Goal: Information Seeking & Learning: Learn about a topic

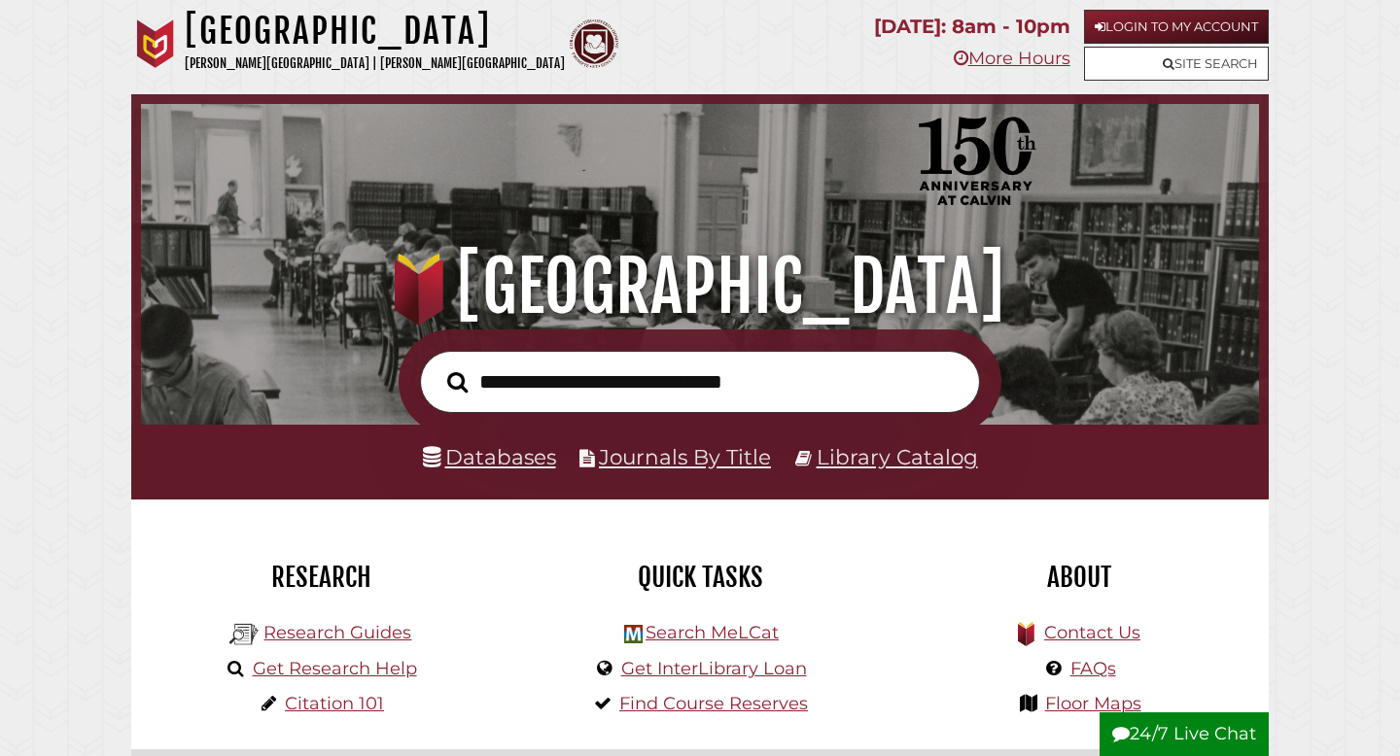
scroll to position [369, 1108]
click at [869, 364] on input "text" at bounding box center [700, 382] width 560 height 63
type input "********"
click at [437, 367] on button "Search" at bounding box center [457, 383] width 40 height 32
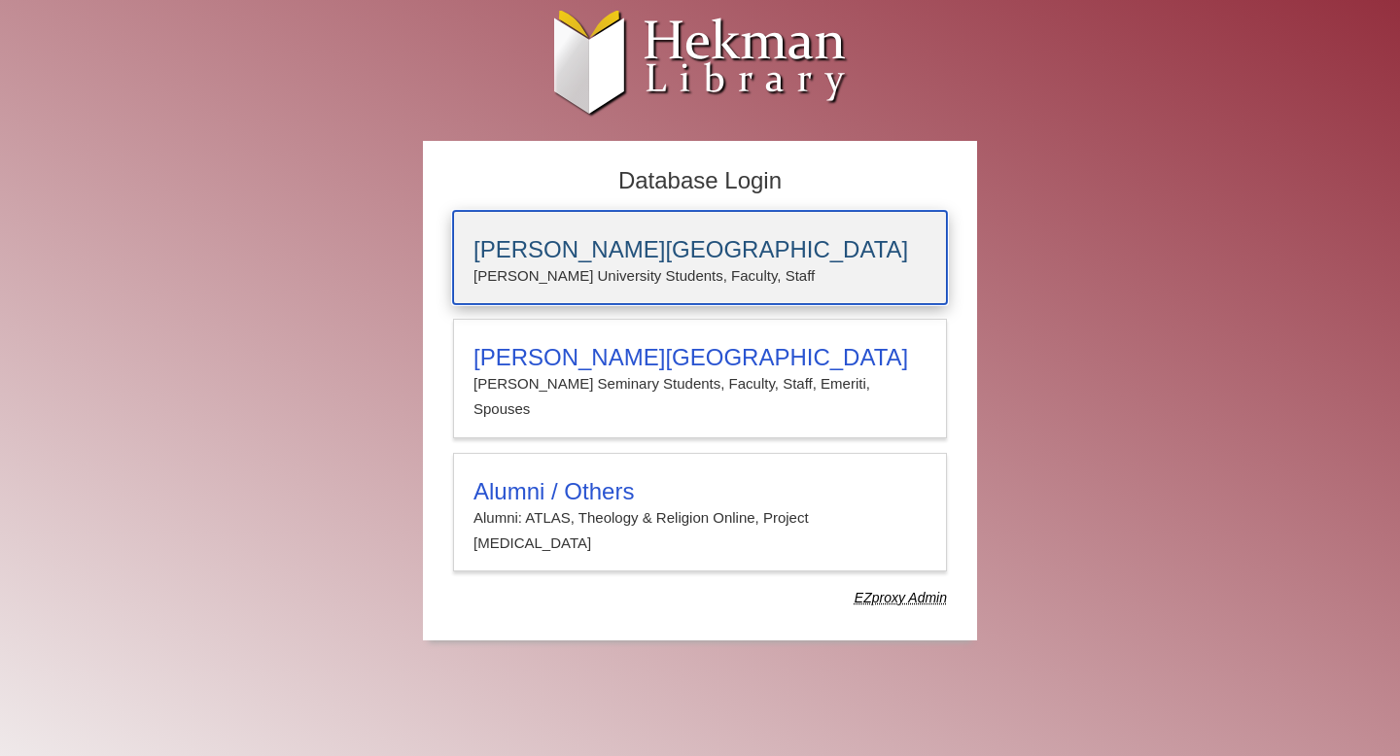
click at [687, 262] on h3 "[PERSON_NAME][GEOGRAPHIC_DATA]" at bounding box center [699, 249] width 453 height 27
click at [614, 224] on div "Calvin University Calvin University Students, Faculty, Staff" at bounding box center [700, 257] width 494 height 93
